Goal: Go to known website: Go to known website

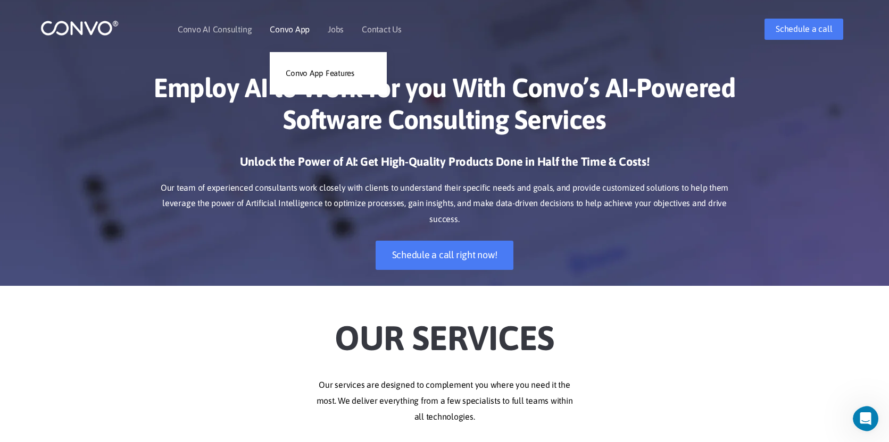
click at [304, 31] on link "Convo App" at bounding box center [290, 29] width 40 height 9
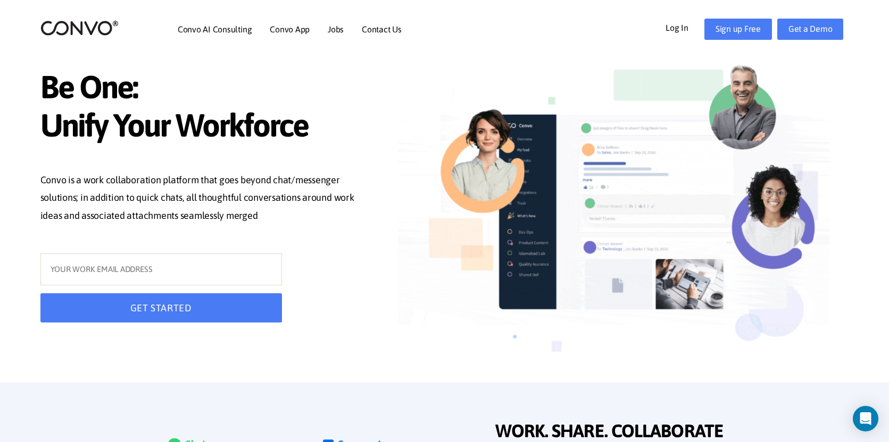
click at [673, 22] on link "Log In" at bounding box center [684, 27] width 39 height 17
